Goal: Transaction & Acquisition: Purchase product/service

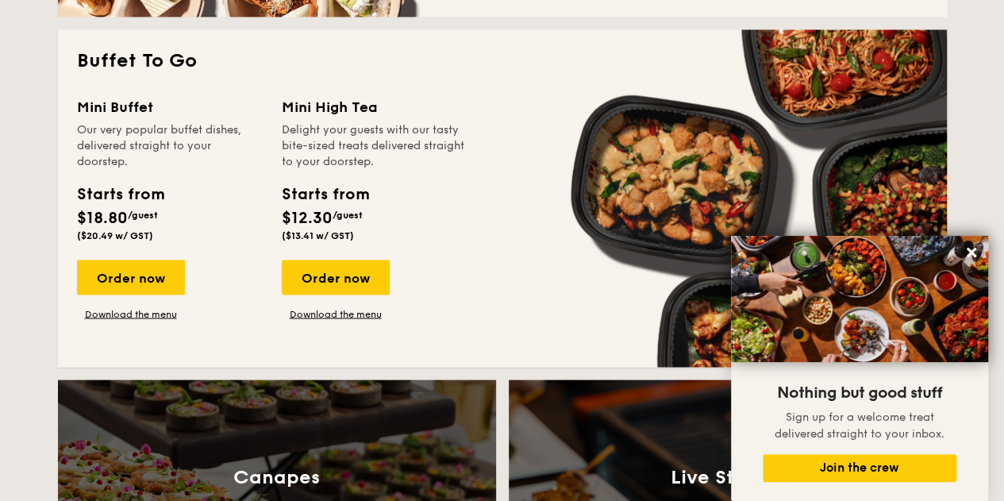
scroll to position [1429, 0]
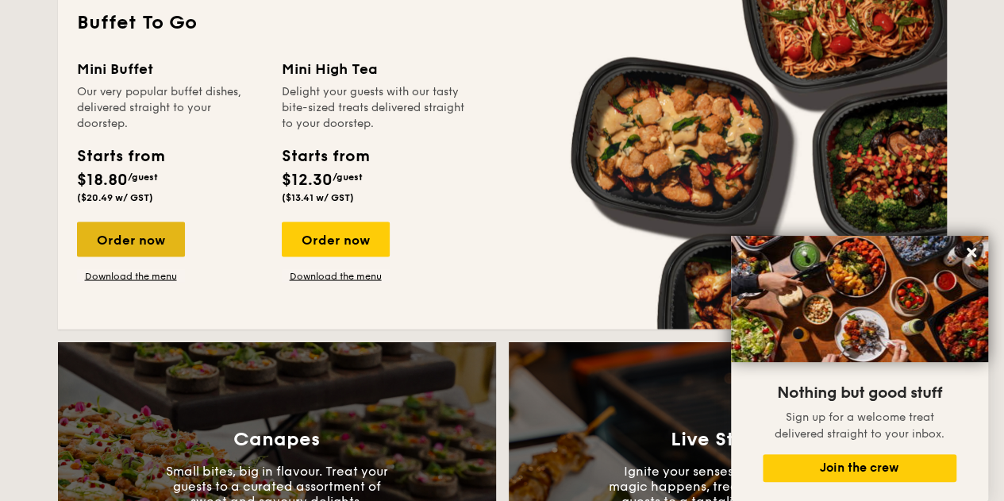
click at [99, 241] on div "Order now" at bounding box center [131, 239] width 108 height 35
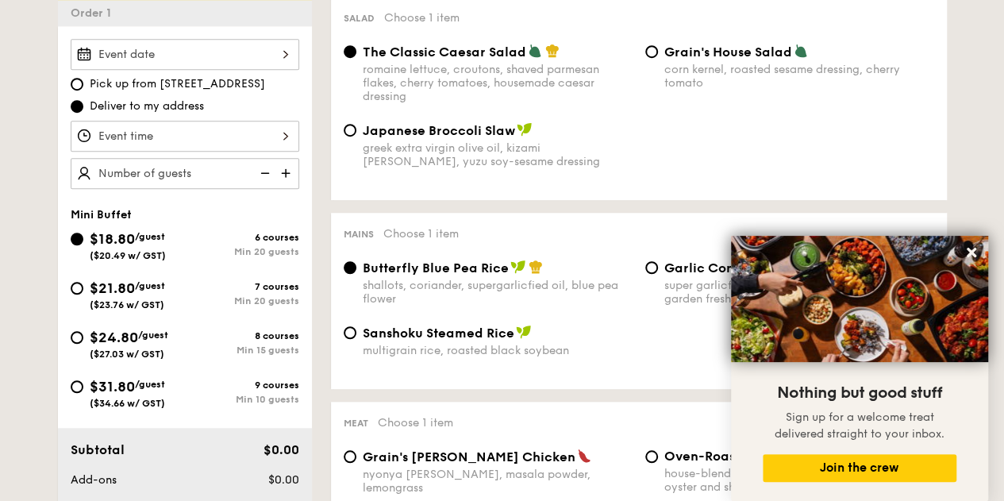
scroll to position [476, 0]
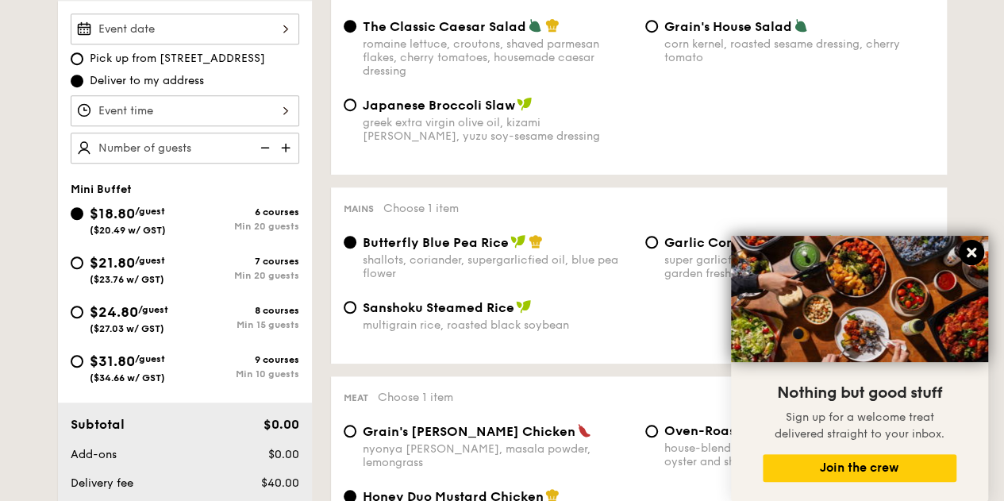
click at [969, 255] on icon at bounding box center [972, 253] width 10 height 10
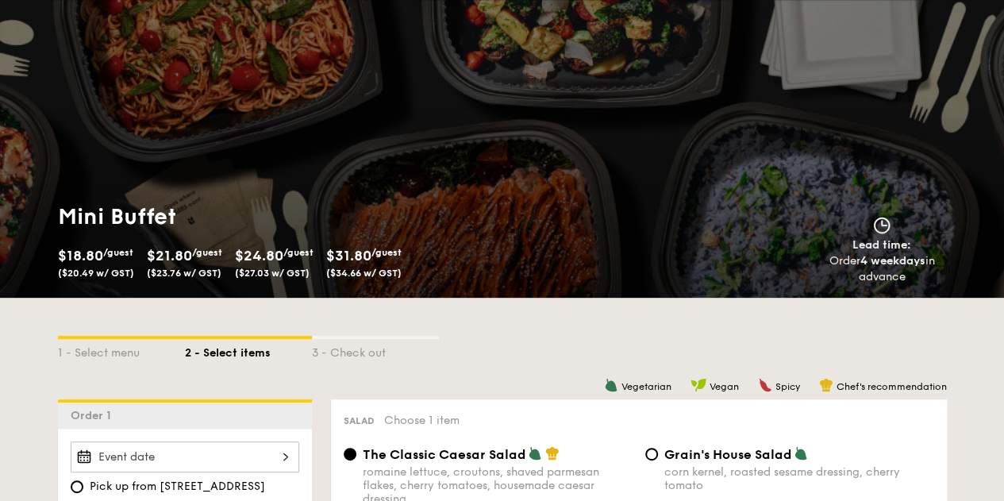
scroll to position [0, 0]
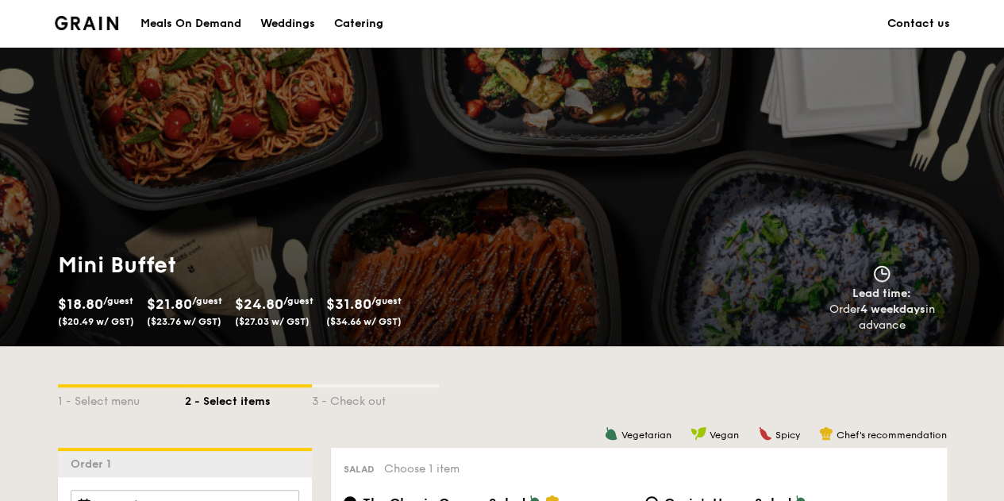
click at [908, 15] on link "Contact us" at bounding box center [919, 24] width 63 height 48
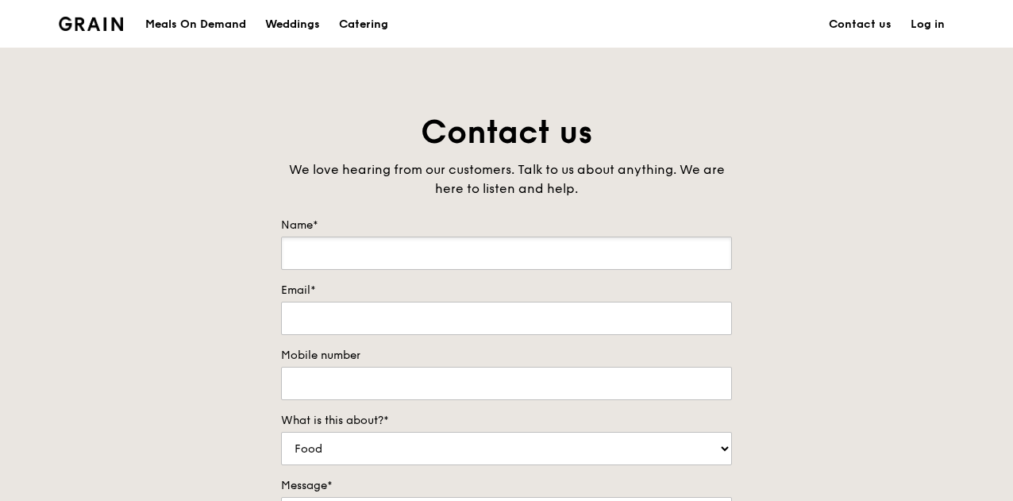
click at [486, 252] on input "Name*" at bounding box center [506, 253] width 451 height 33
